Goal: Check status: Check status

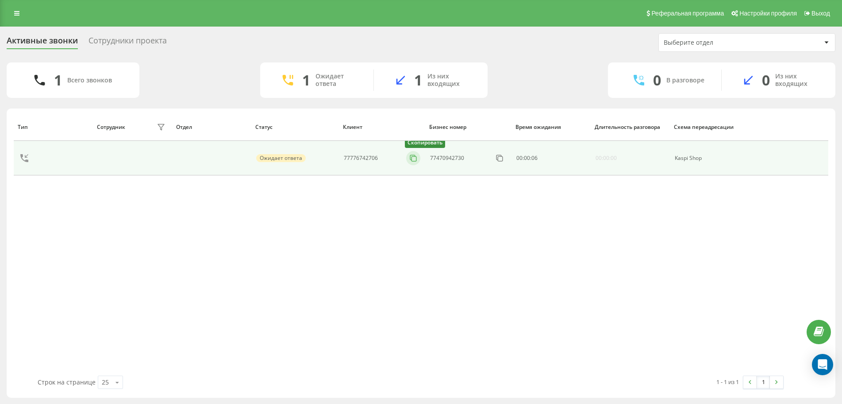
click at [417, 158] on icon at bounding box center [413, 158] width 9 height 9
click at [411, 156] on icon at bounding box center [413, 158] width 9 height 9
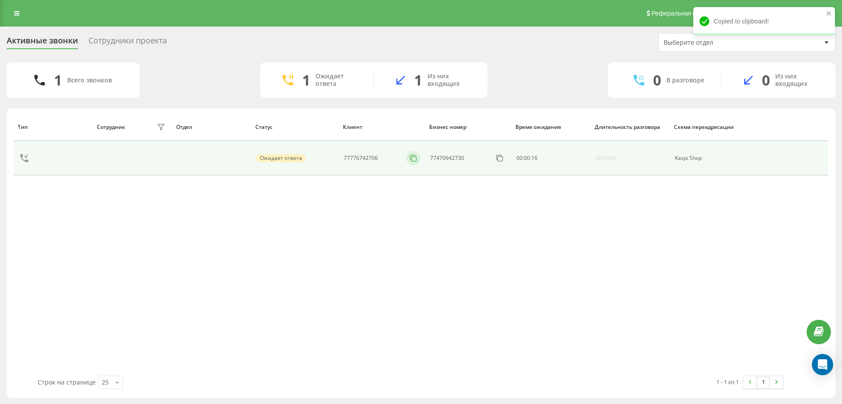
click at [411, 156] on icon at bounding box center [413, 158] width 9 height 9
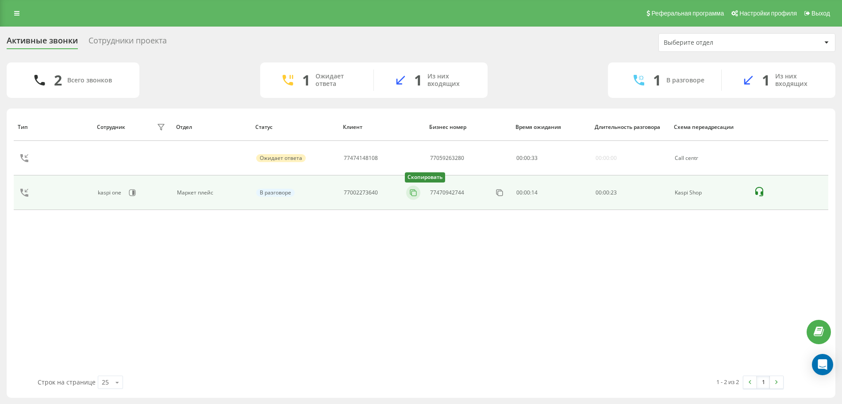
click at [413, 192] on icon at bounding box center [413, 192] width 9 height 9
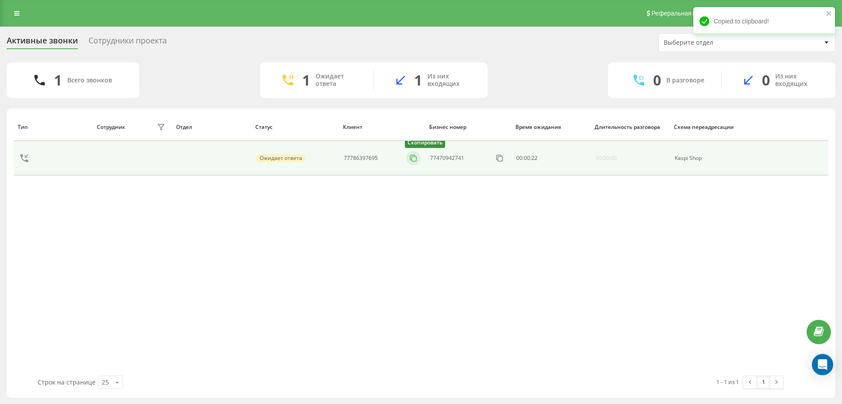
click at [416, 156] on icon at bounding box center [413, 158] width 9 height 9
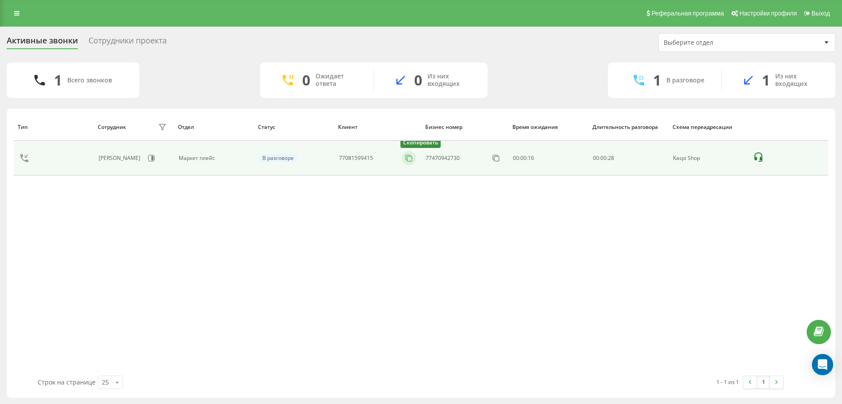
click at [412, 158] on icon at bounding box center [409, 158] width 9 height 9
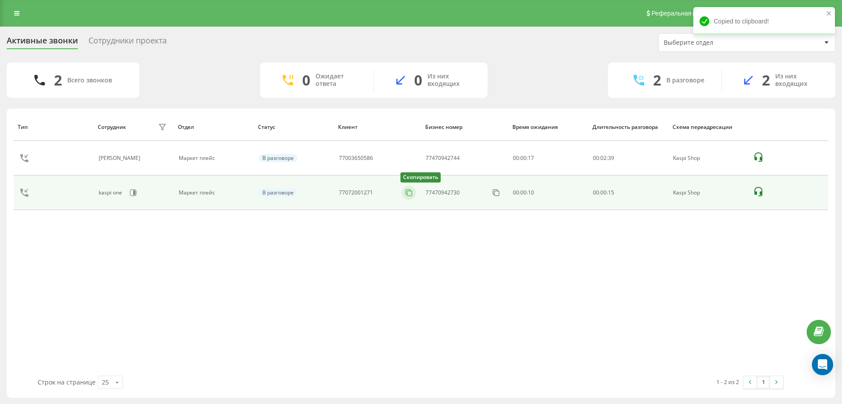
click at [405, 194] on icon at bounding box center [409, 192] width 9 height 9
click at [409, 193] on icon at bounding box center [409, 192] width 9 height 9
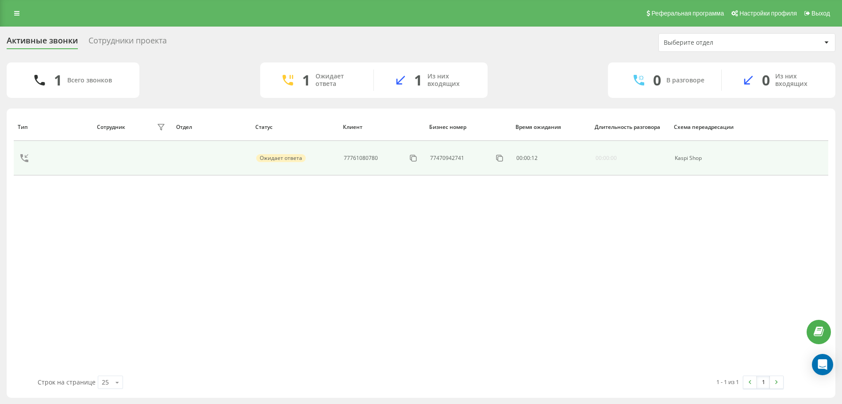
click at [423, 160] on td "77761080780" at bounding box center [382, 158] width 86 height 35
click at [415, 157] on icon at bounding box center [413, 158] width 9 height 9
click at [414, 159] on icon at bounding box center [413, 158] width 9 height 9
click at [408, 158] on button at bounding box center [413, 158] width 14 height 10
click at [410, 158] on icon at bounding box center [409, 158] width 9 height 9
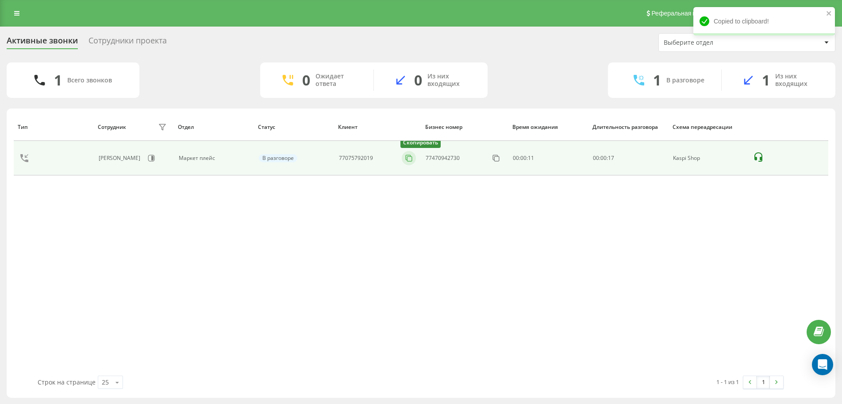
click at [404, 159] on button at bounding box center [409, 158] width 14 height 10
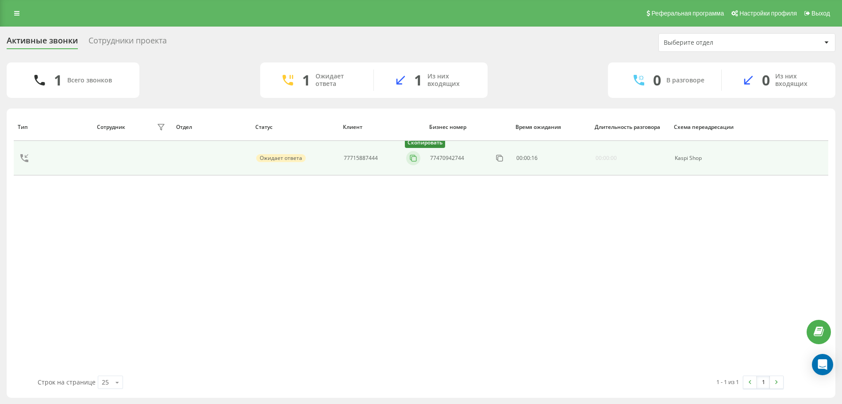
click at [417, 159] on td "77715887444 Скопировать" at bounding box center [382, 158] width 86 height 35
click at [407, 161] on icon at bounding box center [409, 158] width 9 height 9
click at [416, 159] on icon at bounding box center [413, 158] width 9 height 9
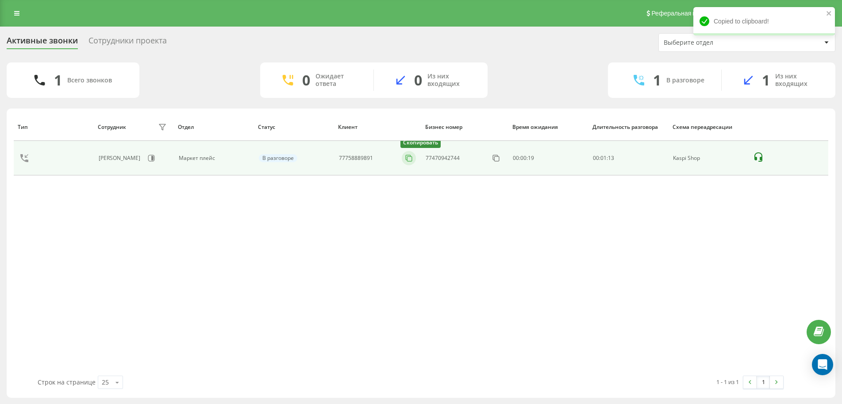
click at [409, 157] on icon at bounding box center [409, 158] width 9 height 9
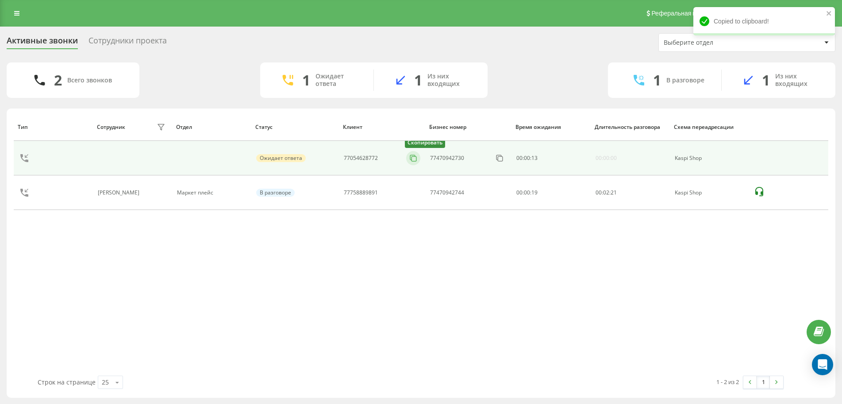
click at [418, 157] on button at bounding box center [413, 158] width 14 height 10
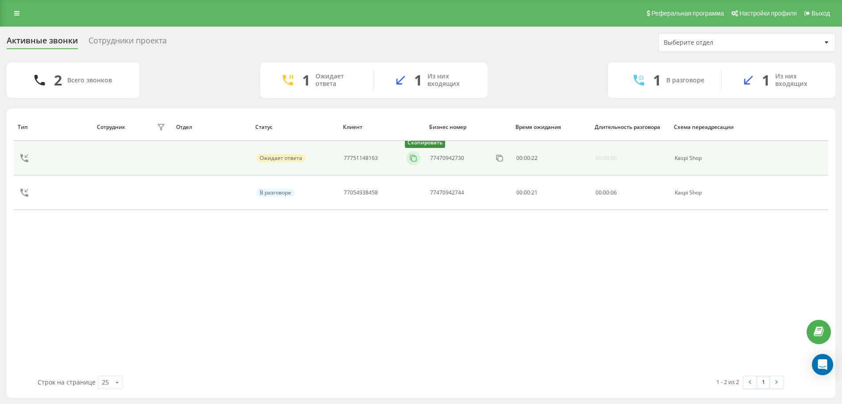
click at [411, 158] on icon at bounding box center [413, 158] width 9 height 9
